Goal: Use online tool/utility: Utilize a website feature to perform a specific function

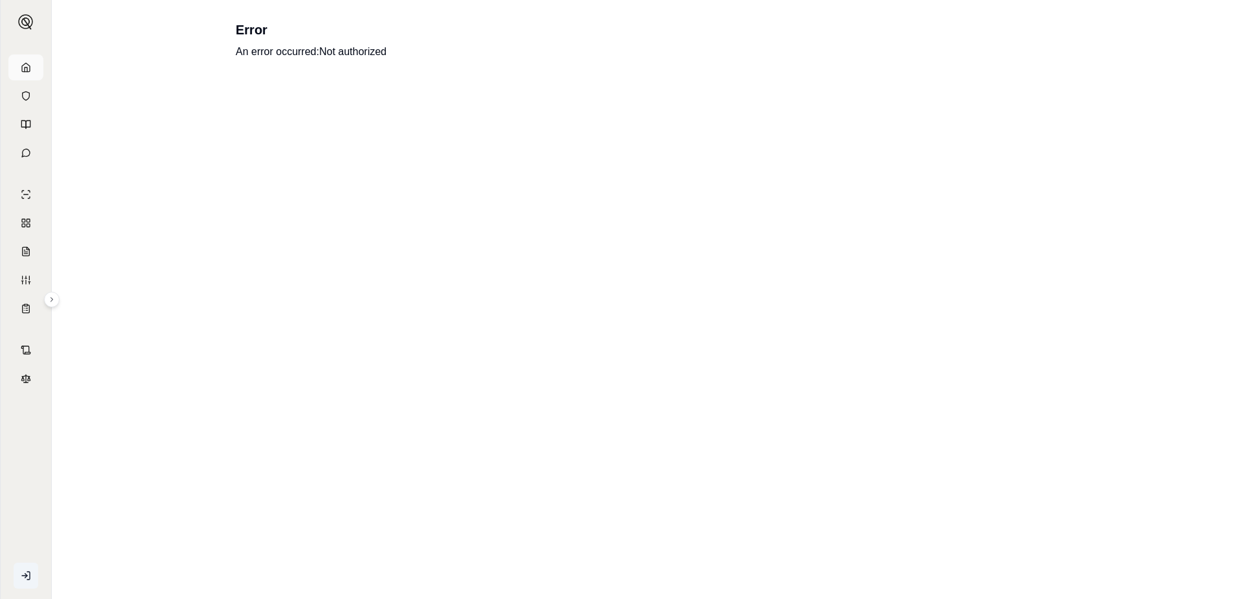
click at [17, 64] on link at bounding box center [25, 67] width 35 height 26
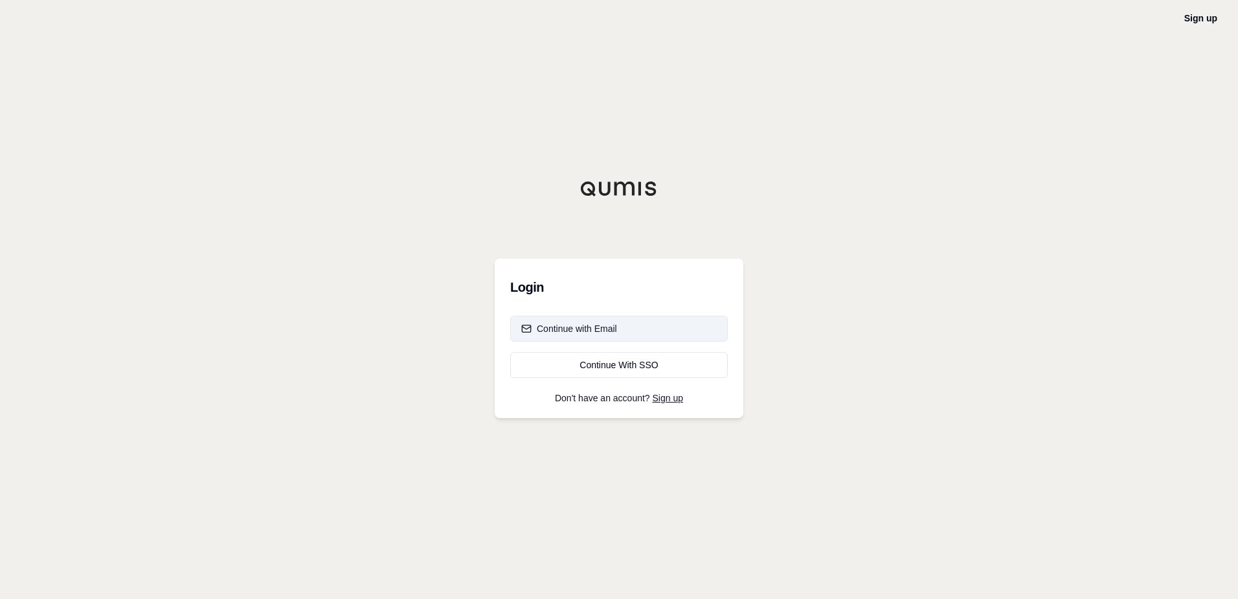
click at [615, 322] on div "Continue with Email" at bounding box center [569, 328] width 96 height 13
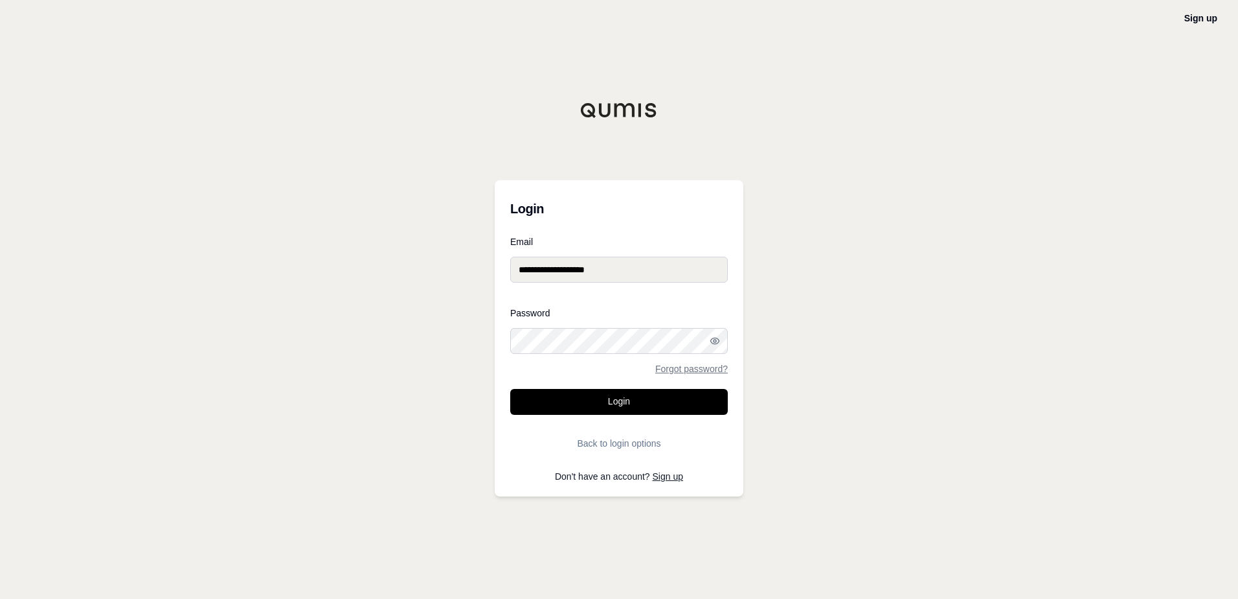
click at [644, 387] on form "**********" at bounding box center [619, 346] width 218 height 219
click at [608, 395] on button "Login" at bounding box center [619, 402] width 218 height 26
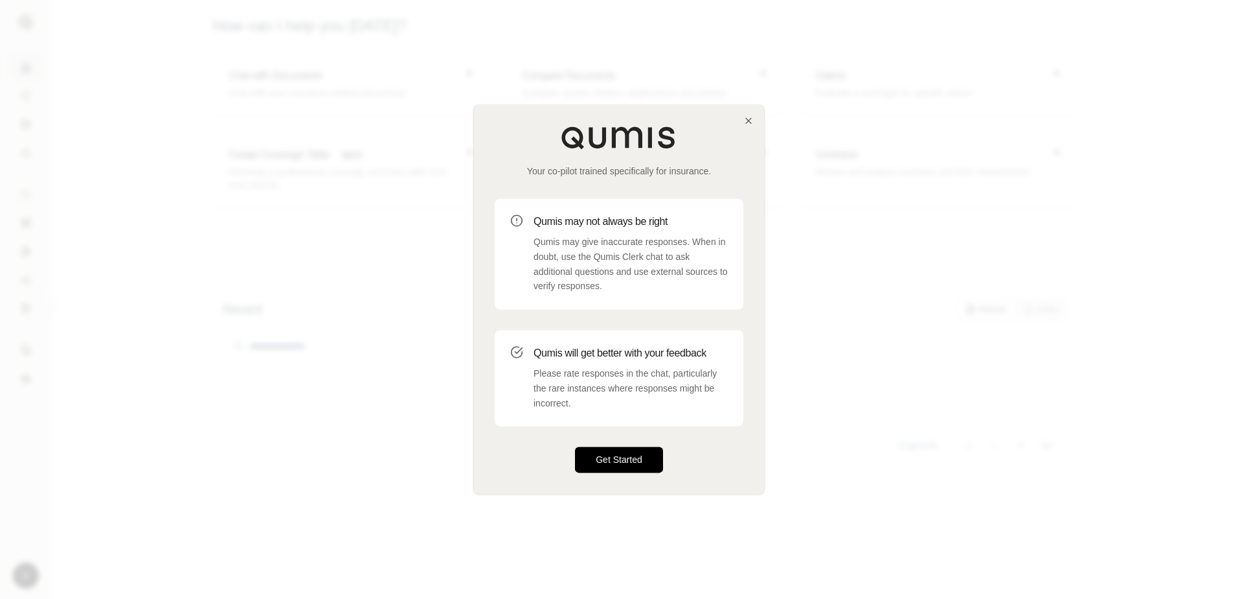
click at [614, 459] on button "Get Started" at bounding box center [619, 460] width 88 height 26
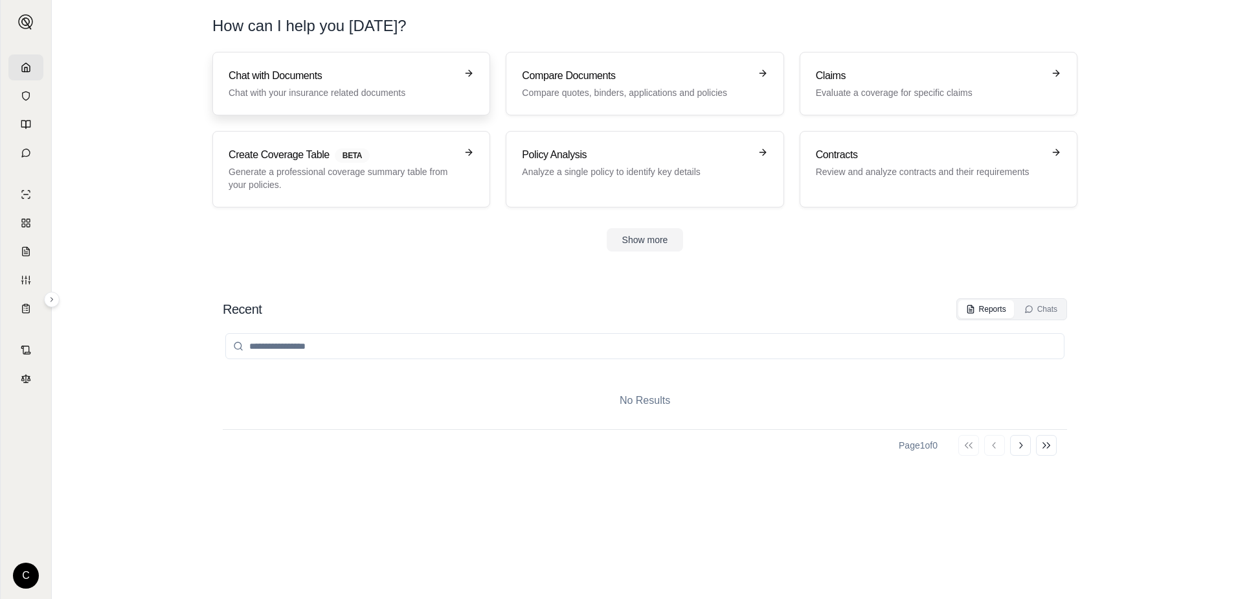
click at [320, 81] on h3 "Chat with Documents" at bounding box center [342, 76] width 227 height 16
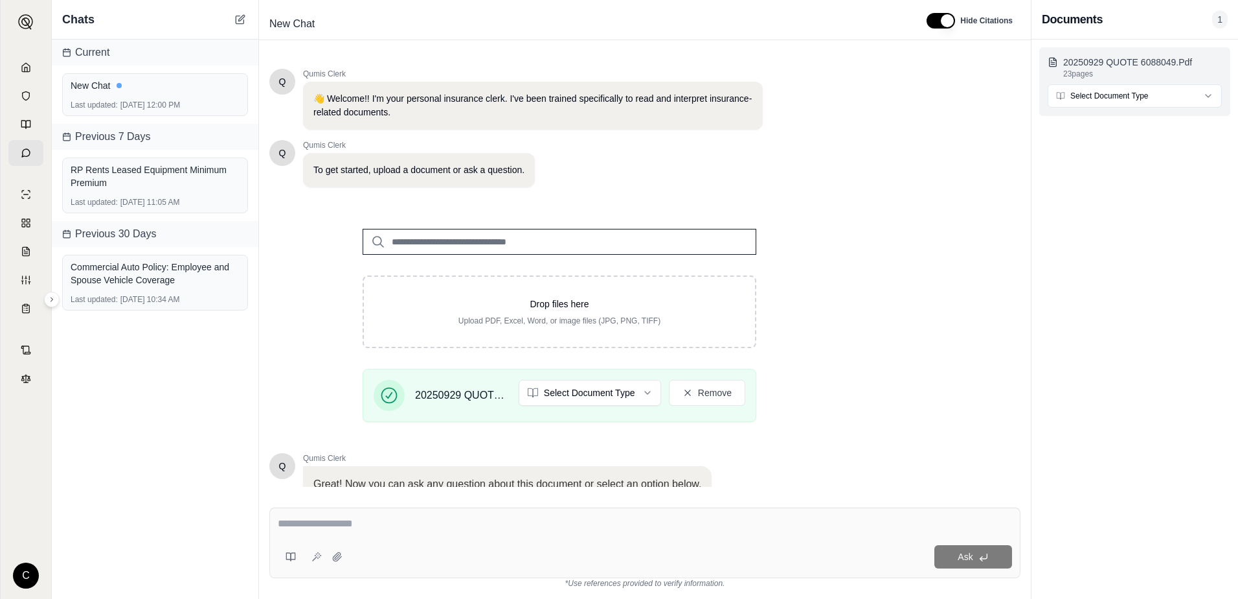
scroll to position [101, 0]
